Goal: Information Seeking & Learning: Learn about a topic

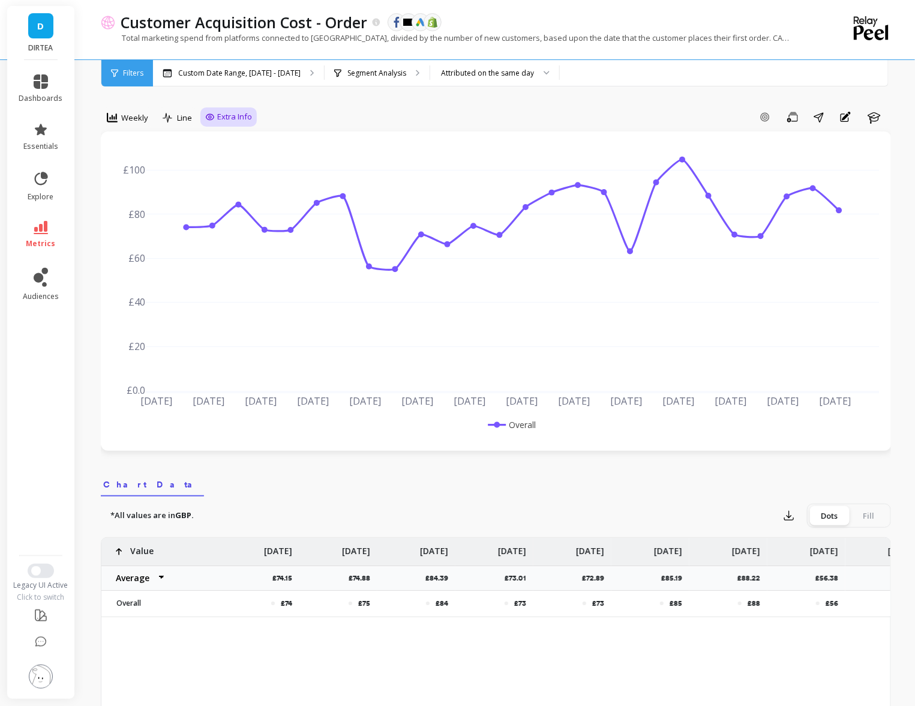
click at [235, 112] on span "Extra Info" at bounding box center [234, 117] width 35 height 12
click at [243, 178] on div "Show values on the chart Values" at bounding box center [241, 187] width 72 height 23
checkbox input "true"
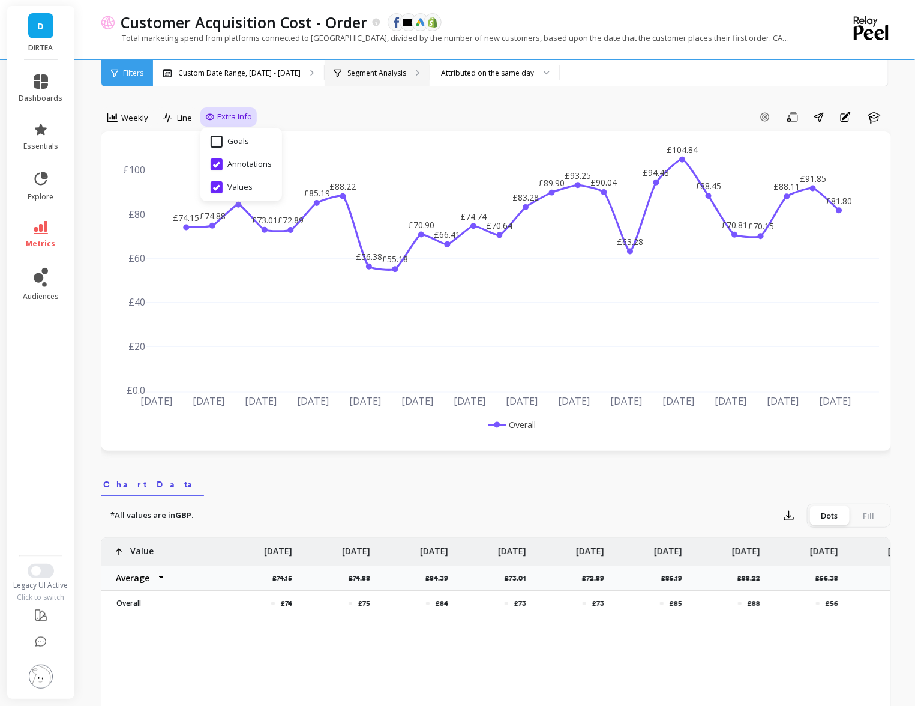
click at [347, 73] on p "Segment Analysis" at bounding box center [376, 73] width 59 height 10
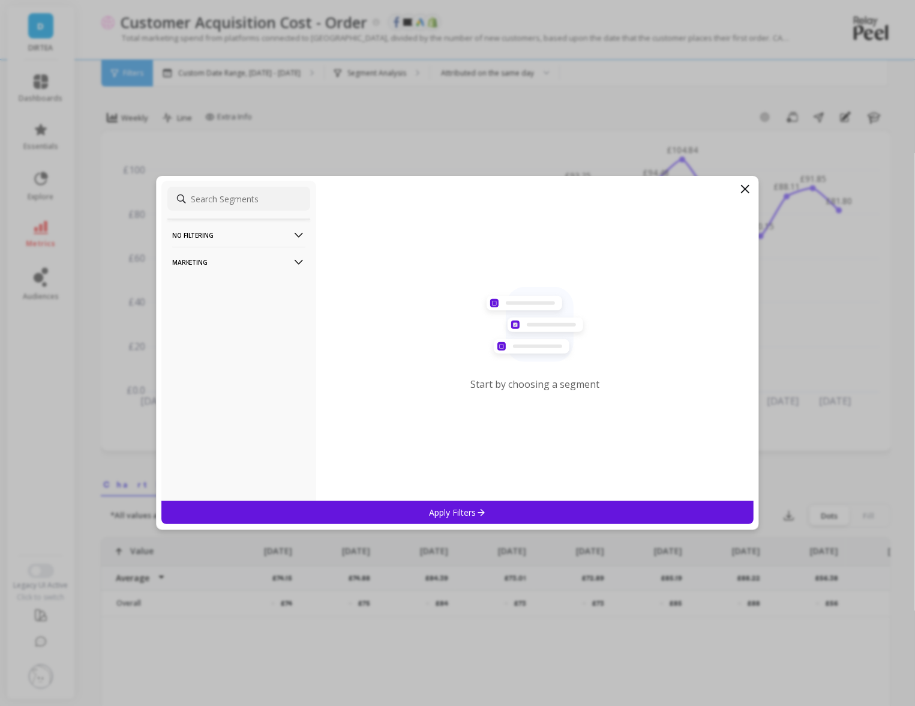
click at [300, 257] on icon at bounding box center [298, 262] width 13 height 13
click at [232, 330] on div "Countries" at bounding box center [238, 326] width 143 height 19
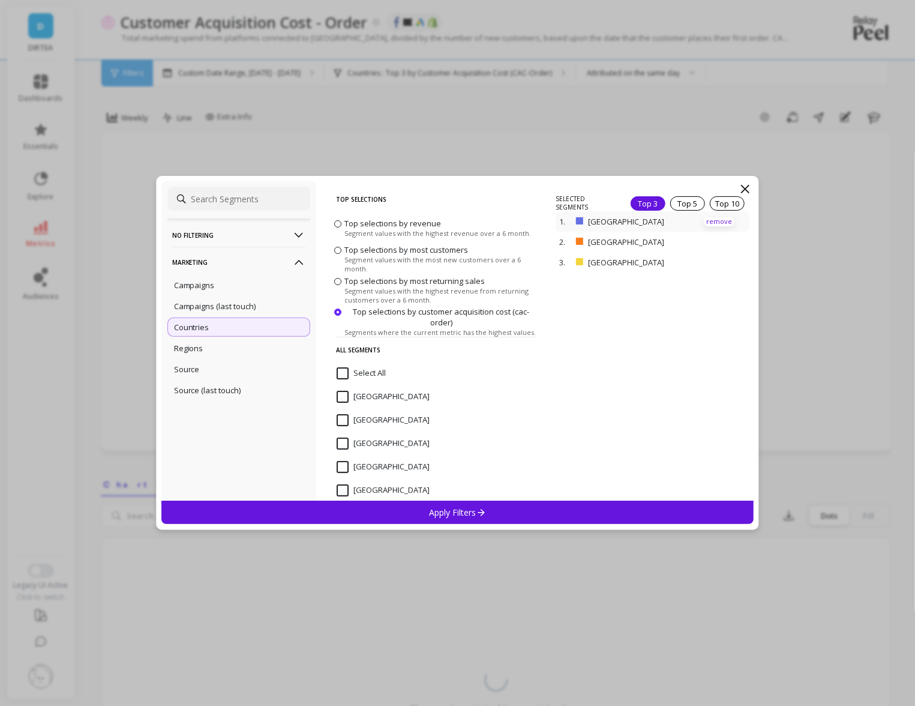
click at [712, 221] on p "remove" at bounding box center [719, 221] width 31 height 9
click at [495, 509] on div "Apply Filters" at bounding box center [457, 511] width 593 height 23
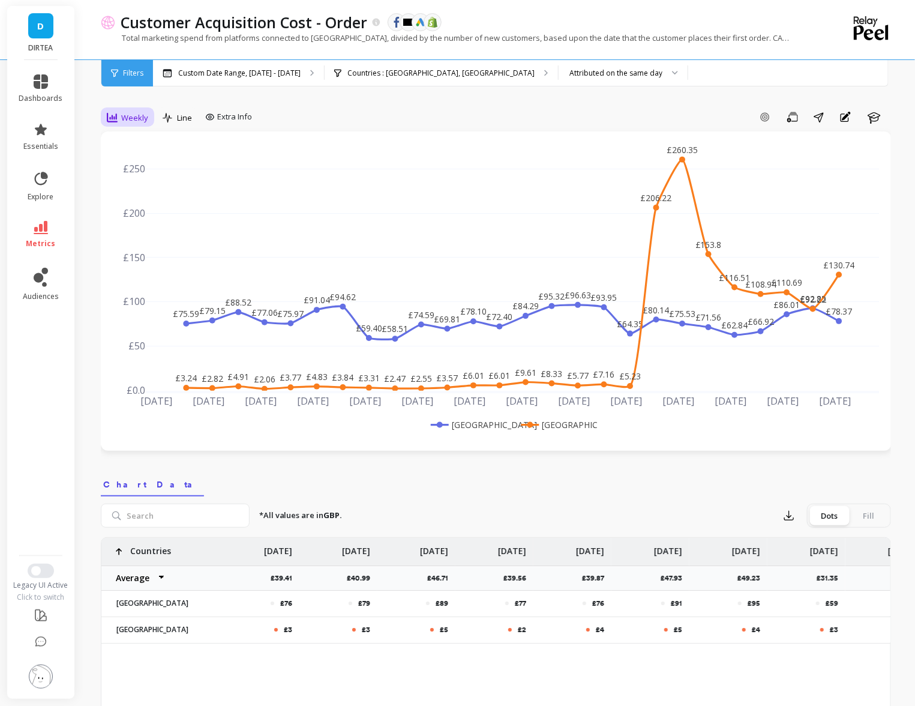
click at [140, 114] on span "Weekly" at bounding box center [134, 117] width 27 height 11
click at [140, 172] on div "Daily" at bounding box center [145, 167] width 68 height 11
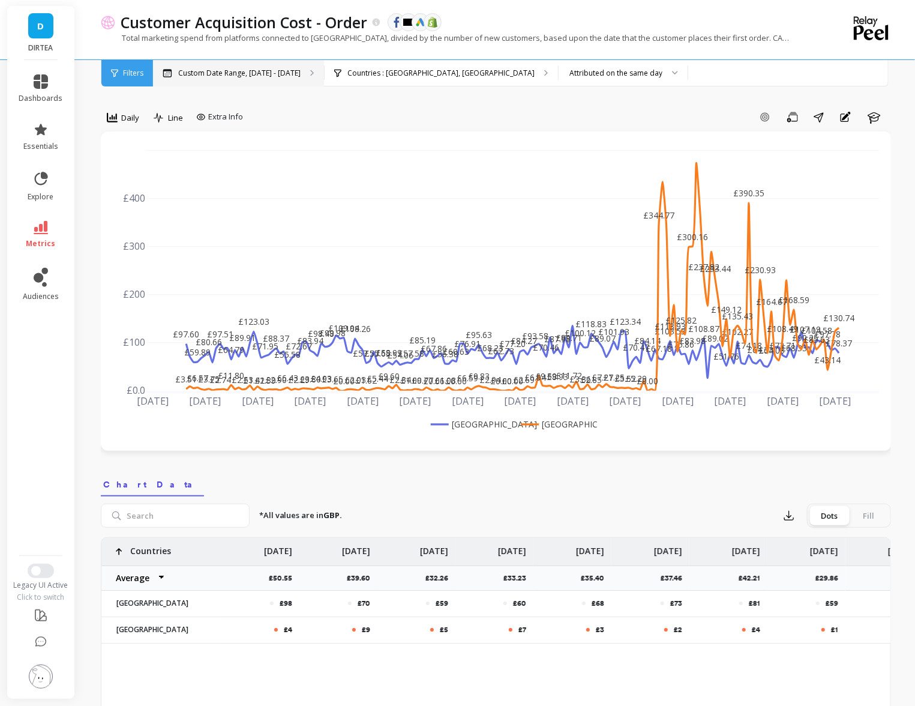
click at [239, 75] on p "Custom Date Range, [DATE] - [DATE]" at bounding box center [239, 73] width 122 height 10
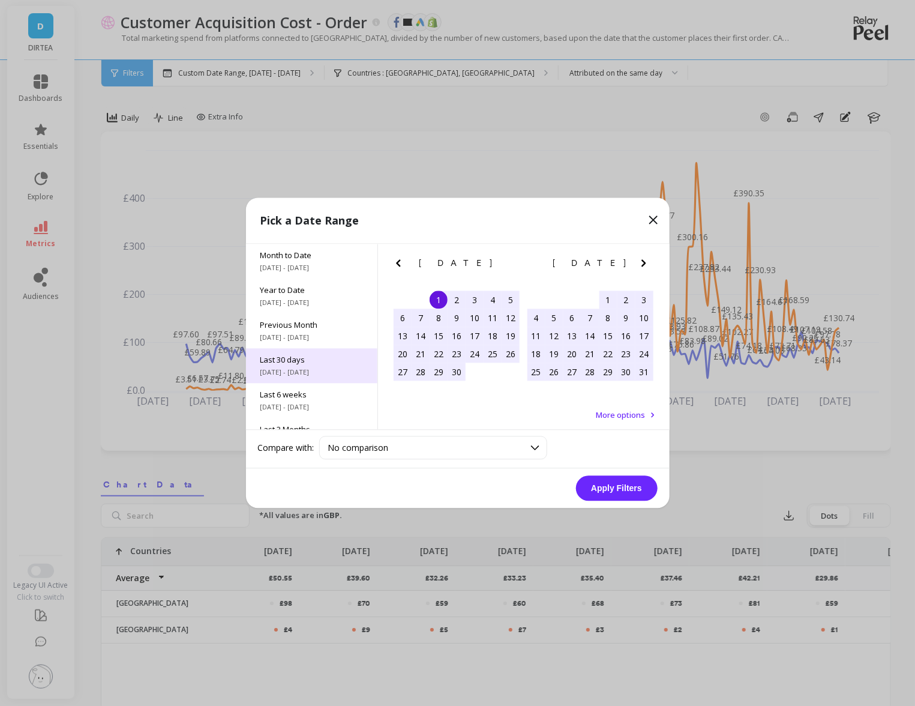
click at [322, 362] on span "Last 30 days" at bounding box center [311, 360] width 103 height 11
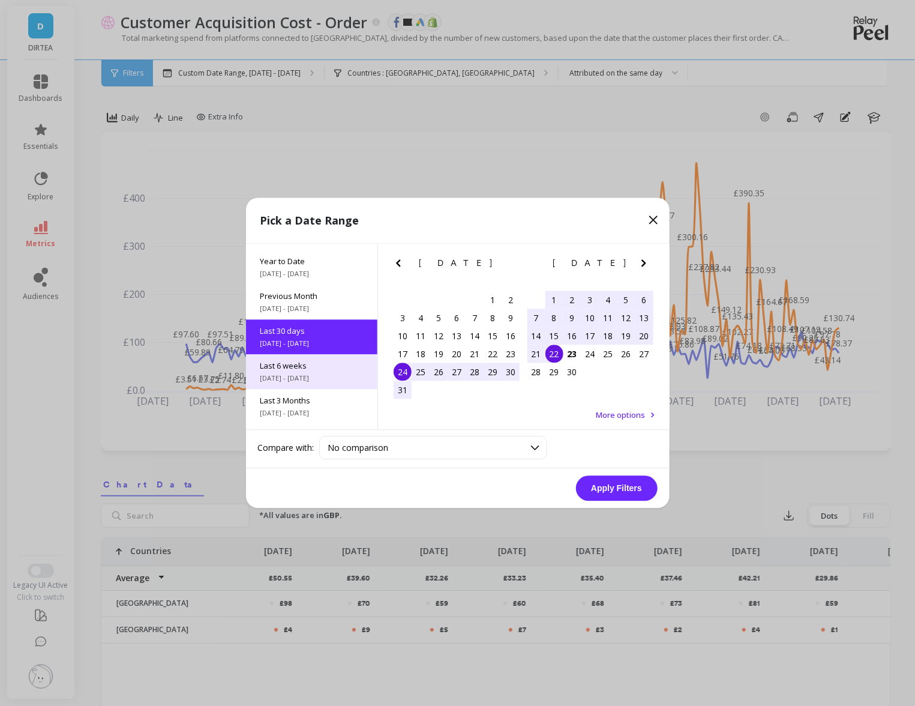
click at [319, 378] on span "[DATE] - [DATE]" at bounding box center [311, 379] width 103 height 10
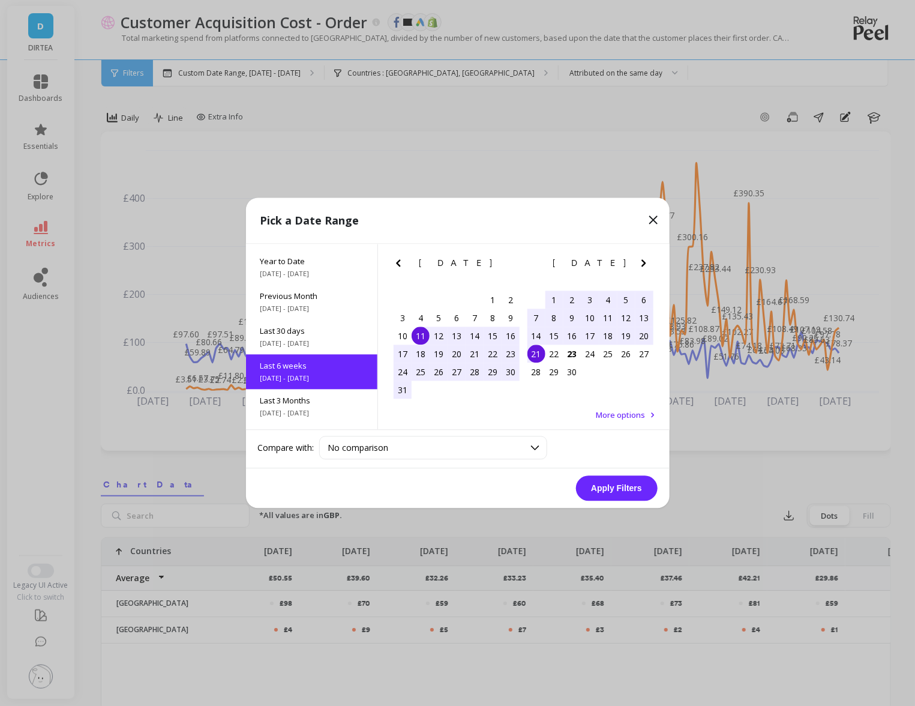
scroll to position [64, 0]
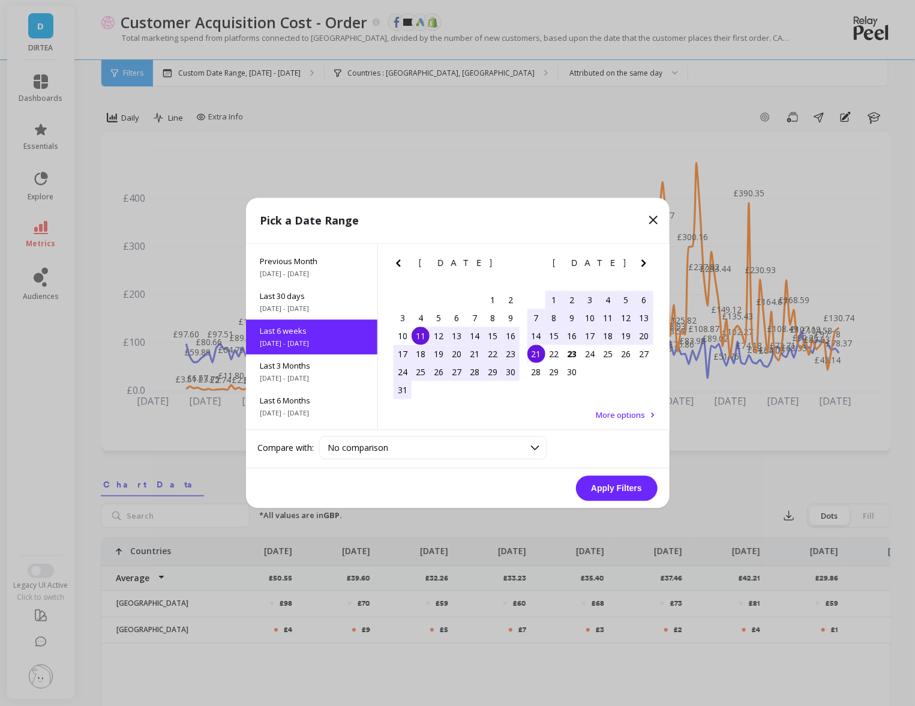
click at [421, 332] on div "11" at bounding box center [421, 336] width 18 height 18
click at [569, 356] on div "23" at bounding box center [572, 354] width 18 height 18
click at [625, 484] on button "Apply Filters" at bounding box center [617, 488] width 82 height 25
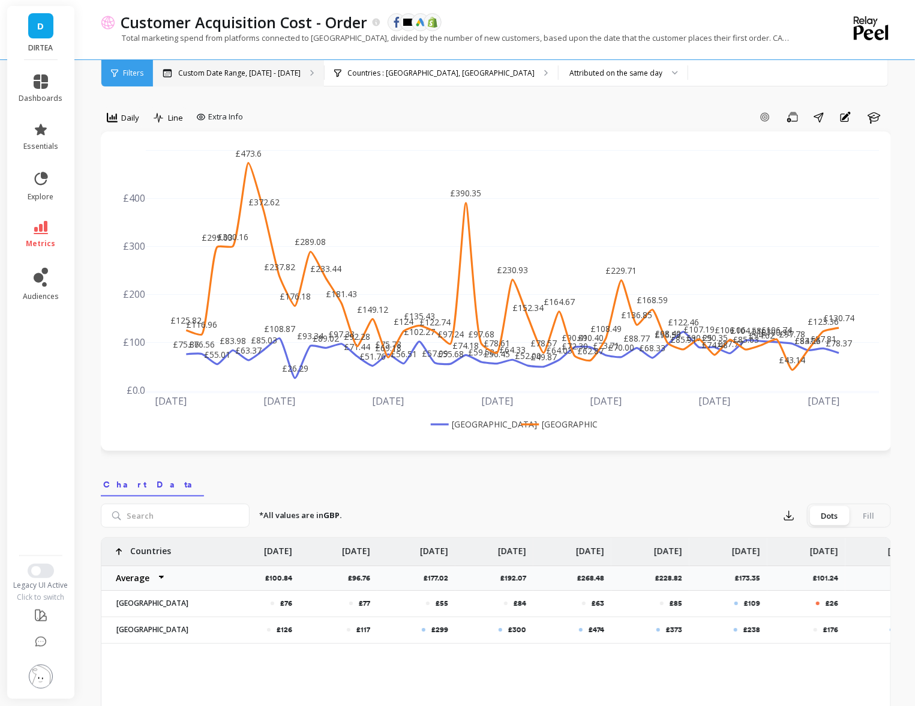
click at [206, 77] on p "Custom Date Range, [DATE] - [DATE]" at bounding box center [239, 73] width 122 height 10
